Goal: Navigation & Orientation: Find specific page/section

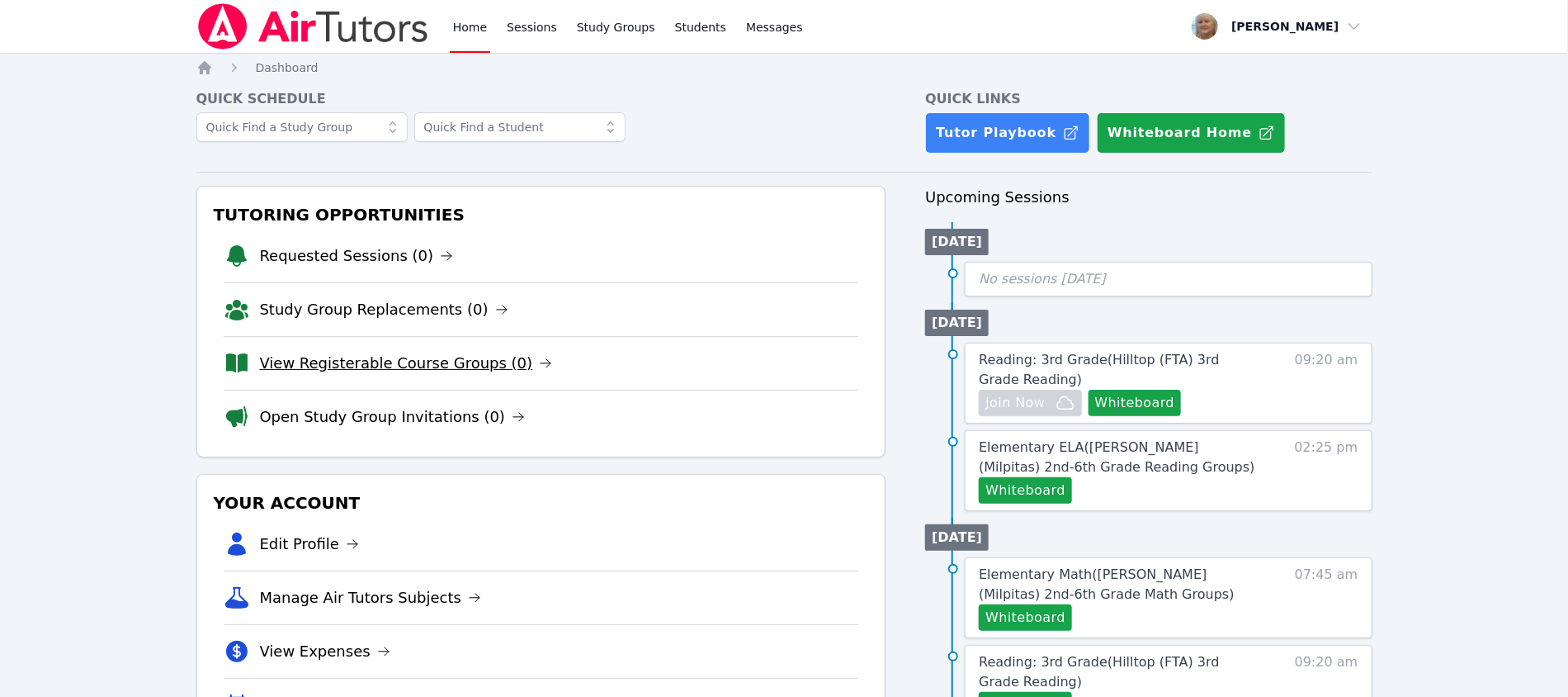
click at [514, 375] on link "View Registerable Course Groups (0)" at bounding box center [406, 362] width 293 height 23
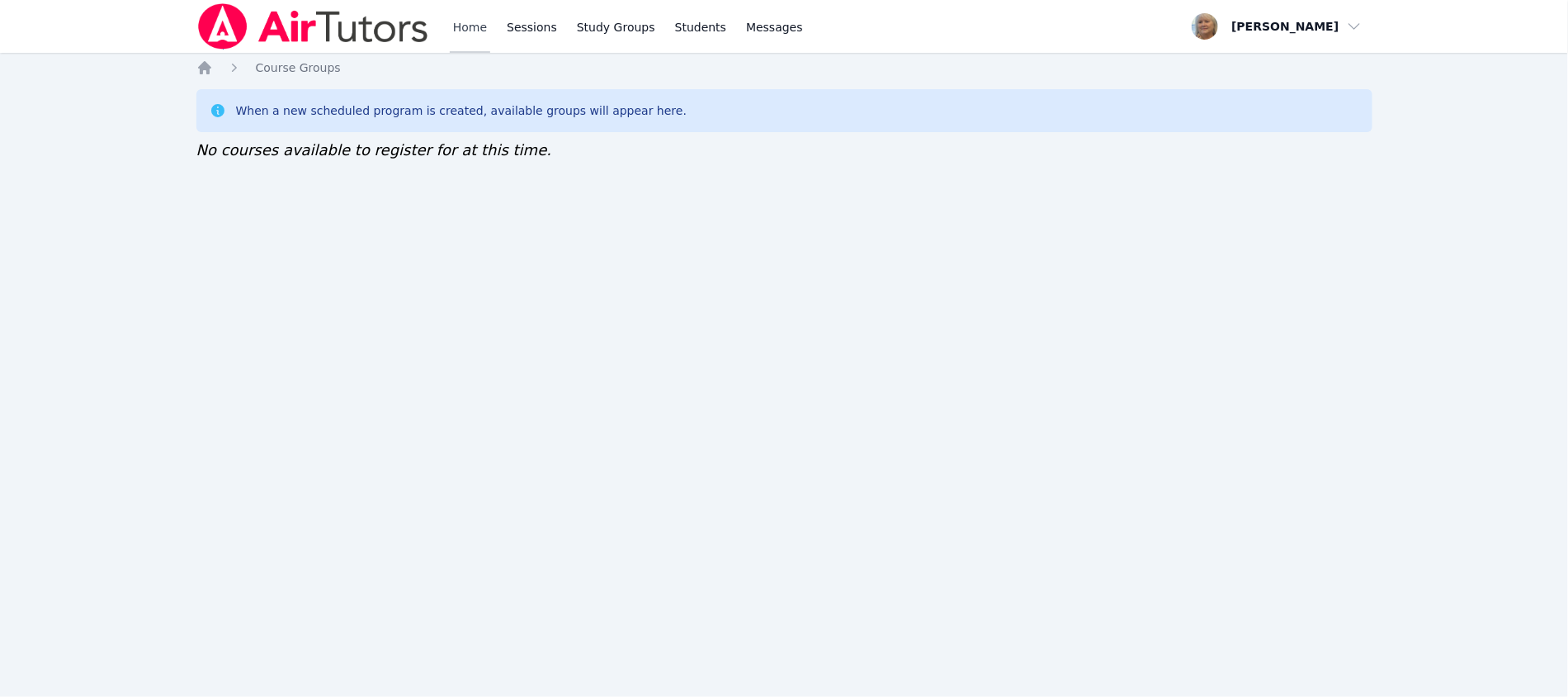
click at [490, 36] on link "Home" at bounding box center [469, 26] width 41 height 53
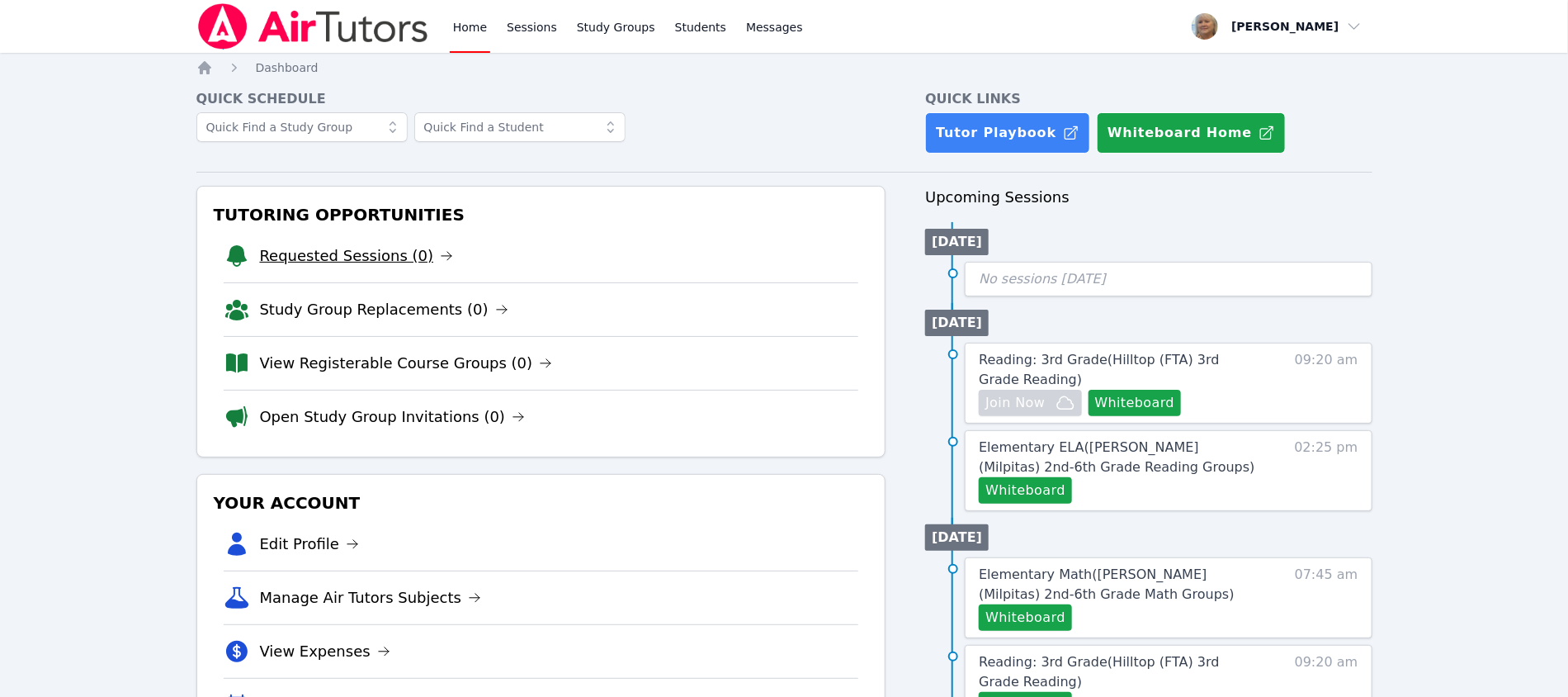
click at [387, 267] on link "Requested Sessions (0)" at bounding box center [356, 255] width 194 height 23
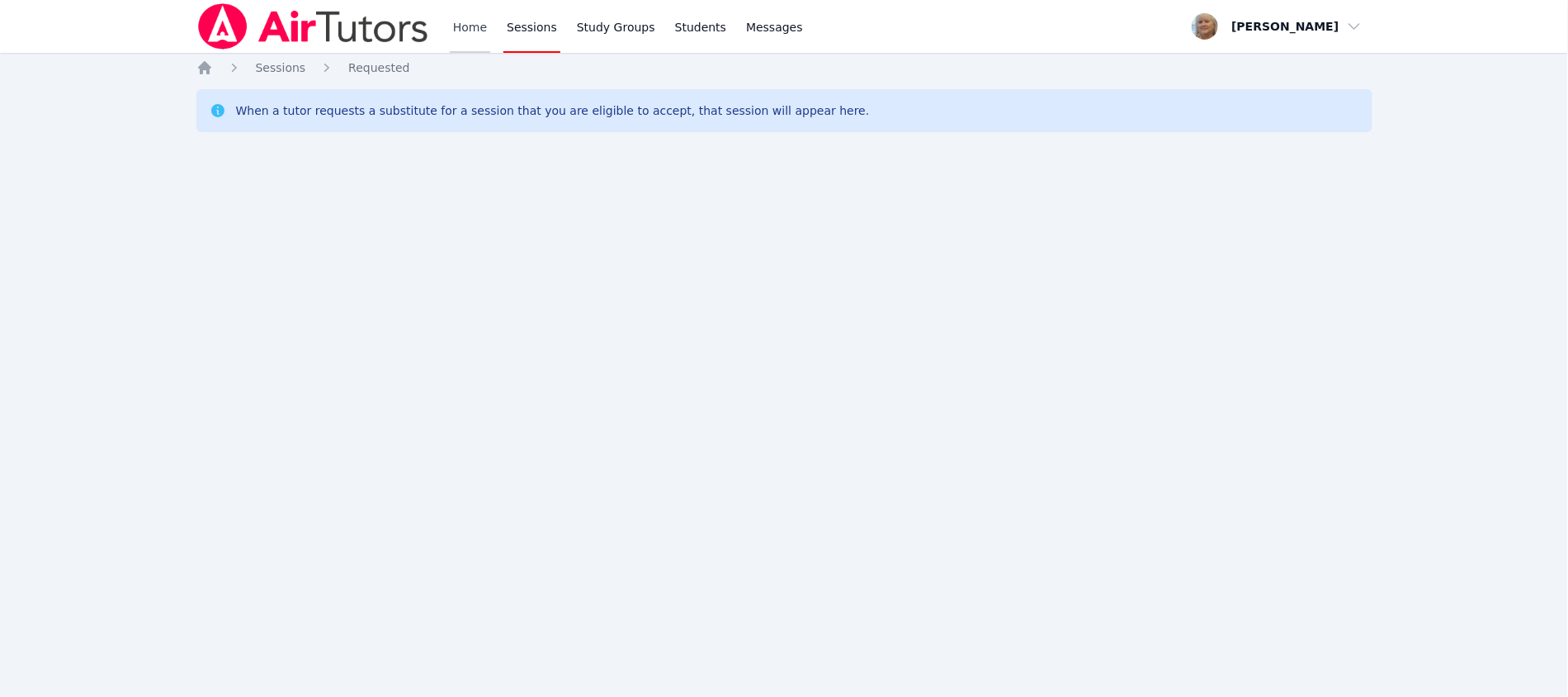
click at [490, 35] on link "Home" at bounding box center [469, 26] width 41 height 53
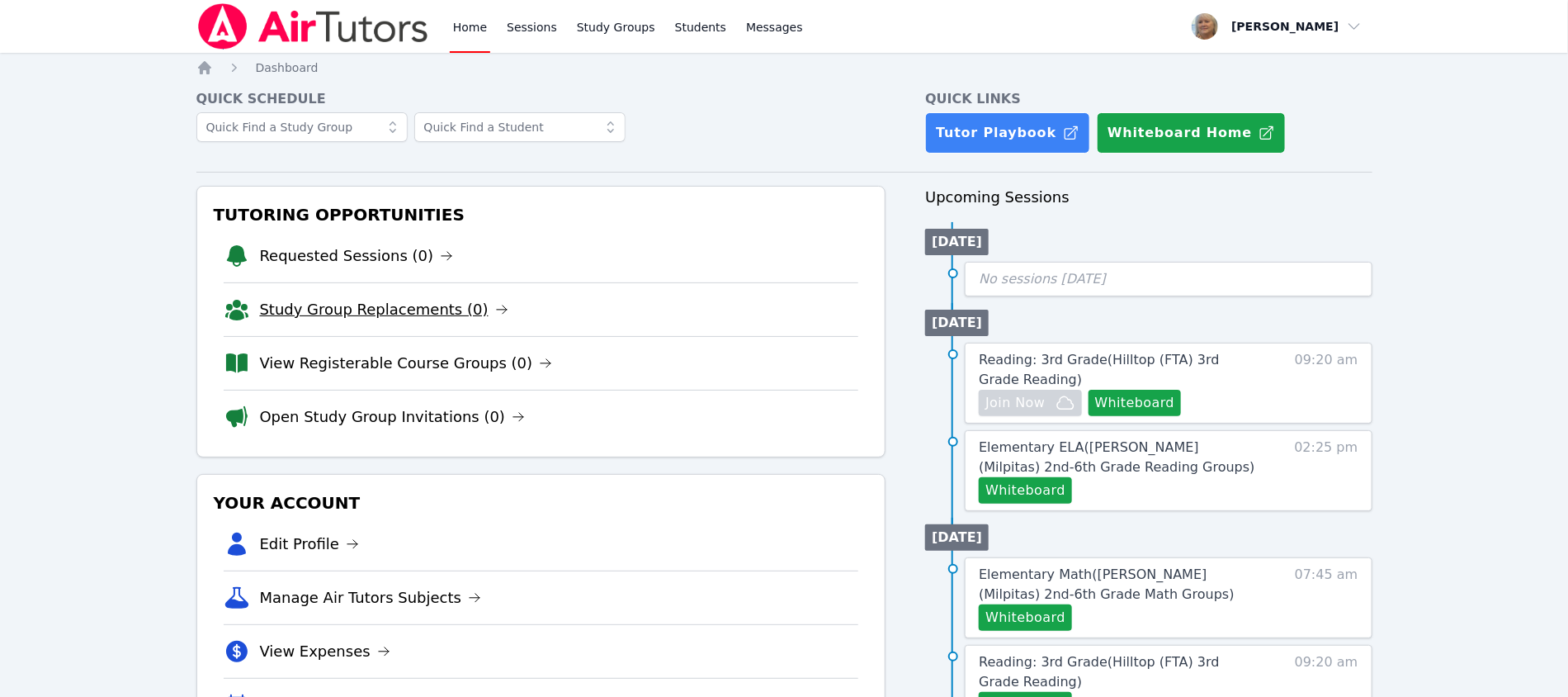
click at [381, 321] on link "Study Group Replacements (0)" at bounding box center [384, 309] width 248 height 23
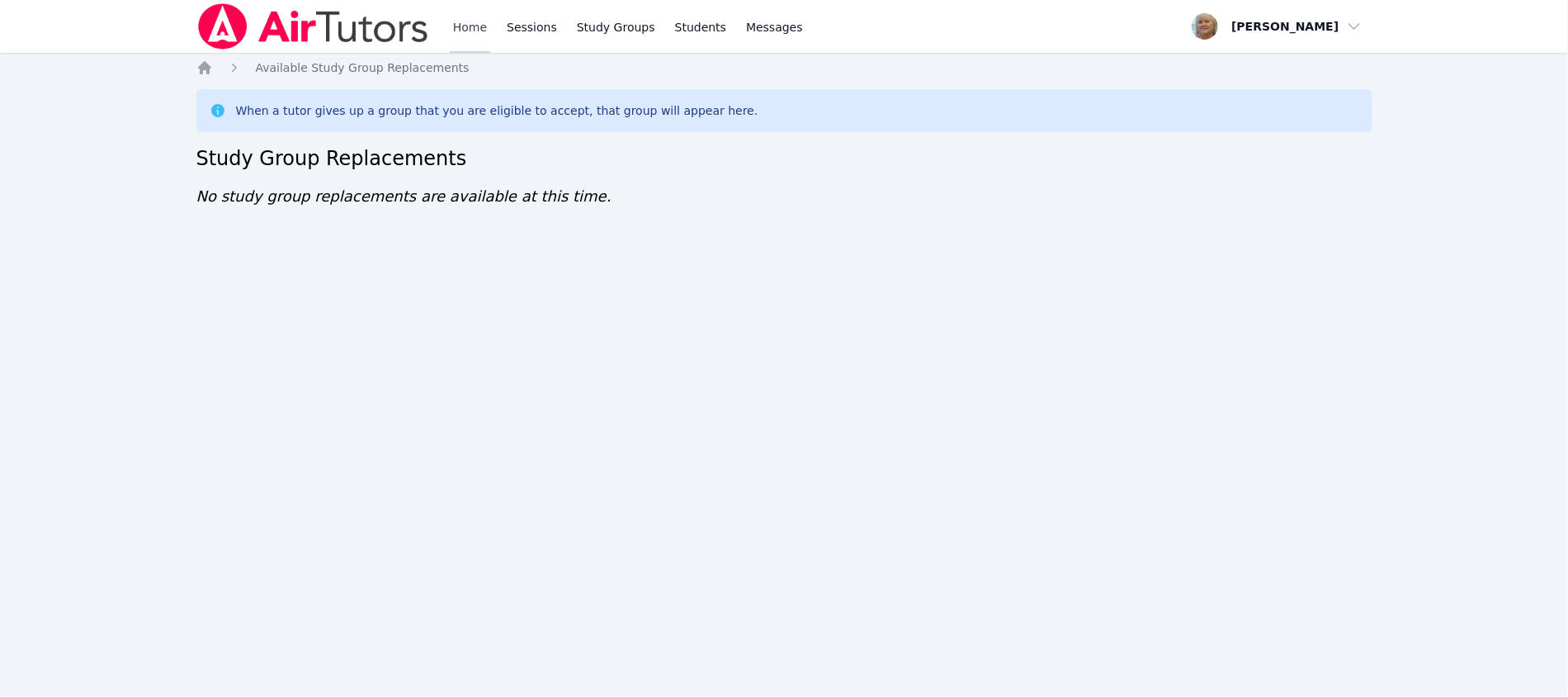
click at [490, 32] on link "Home" at bounding box center [469, 26] width 41 height 53
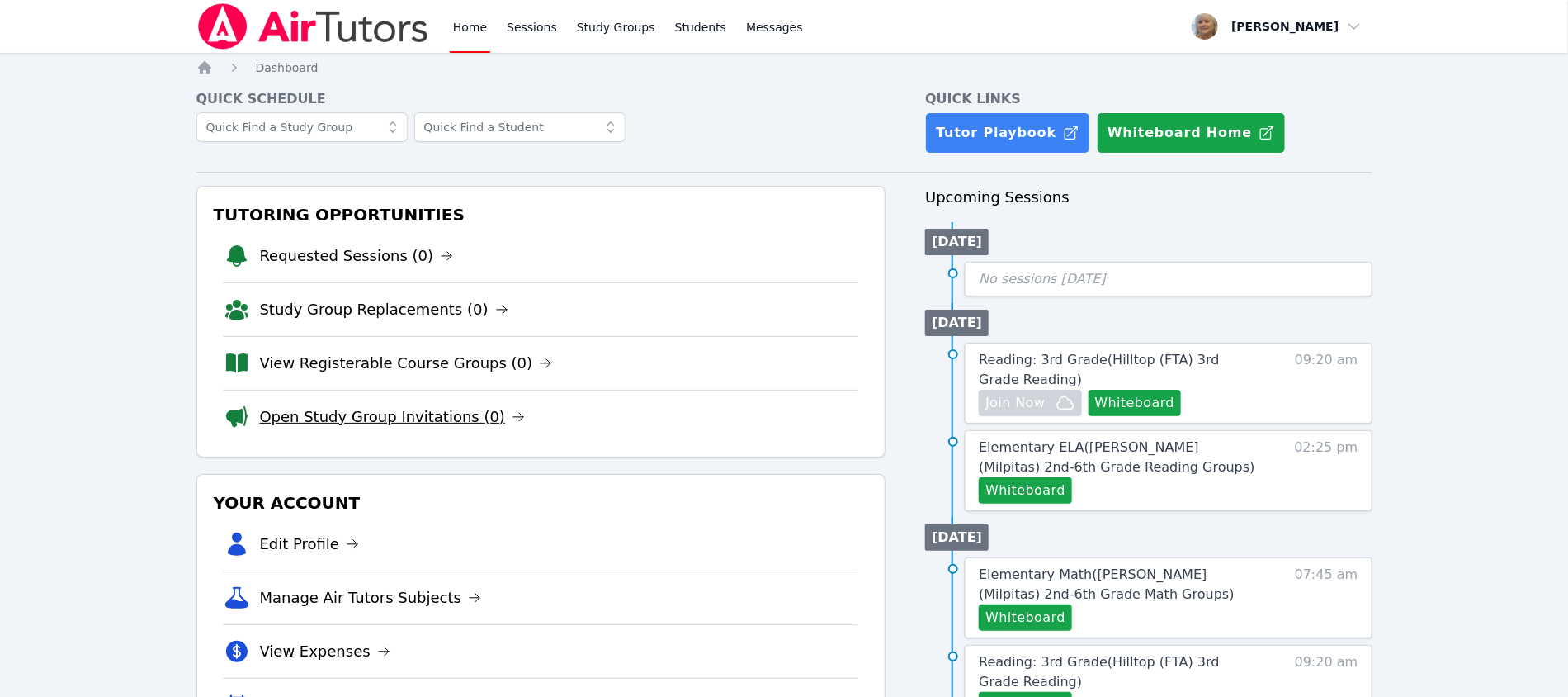
drag, startPoint x: 456, startPoint y: 517, endPoint x: 455, endPoint y: 509, distance: 8.1
click at [456, 429] on link "Open Study Group Invitations (0)" at bounding box center [393, 416] width 266 height 23
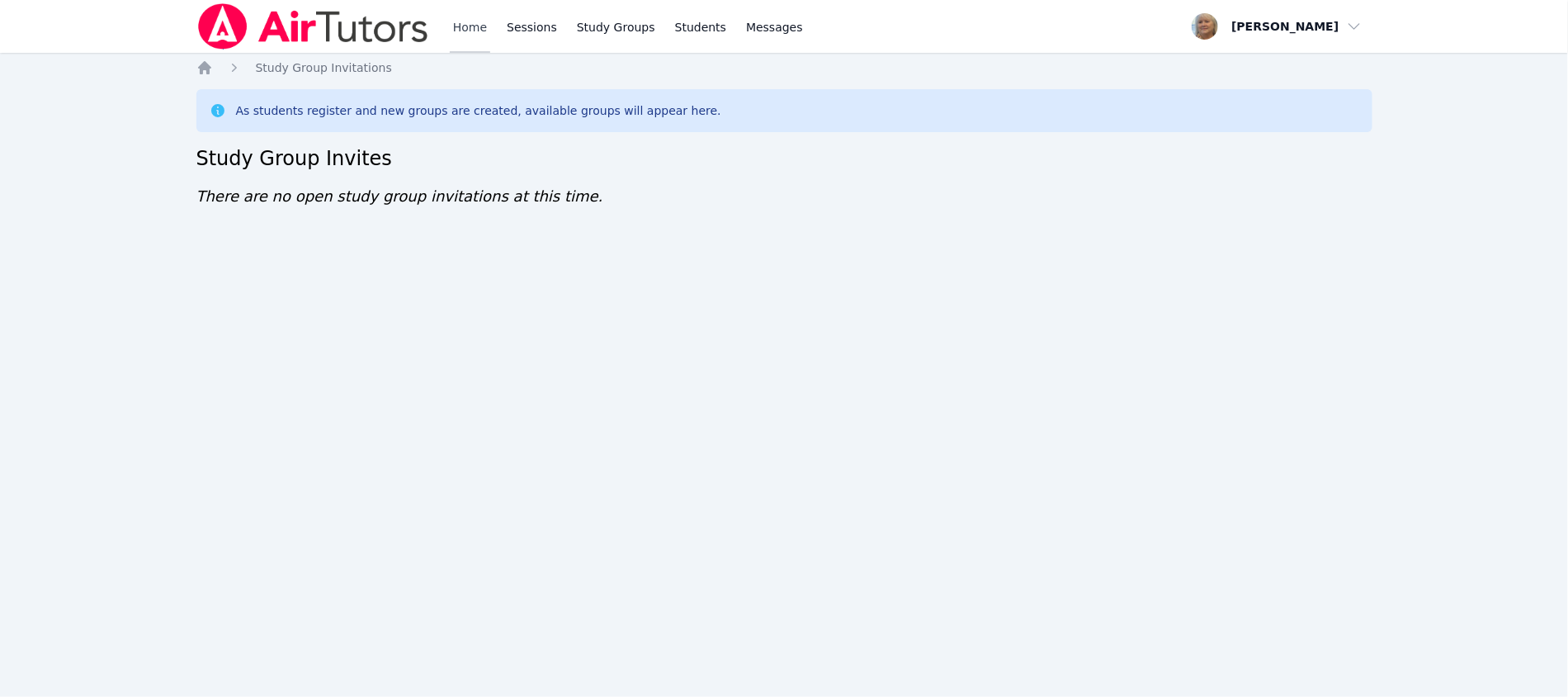
click at [490, 27] on link "Home" at bounding box center [469, 26] width 41 height 53
